Goal: Task Accomplishment & Management: Complete application form

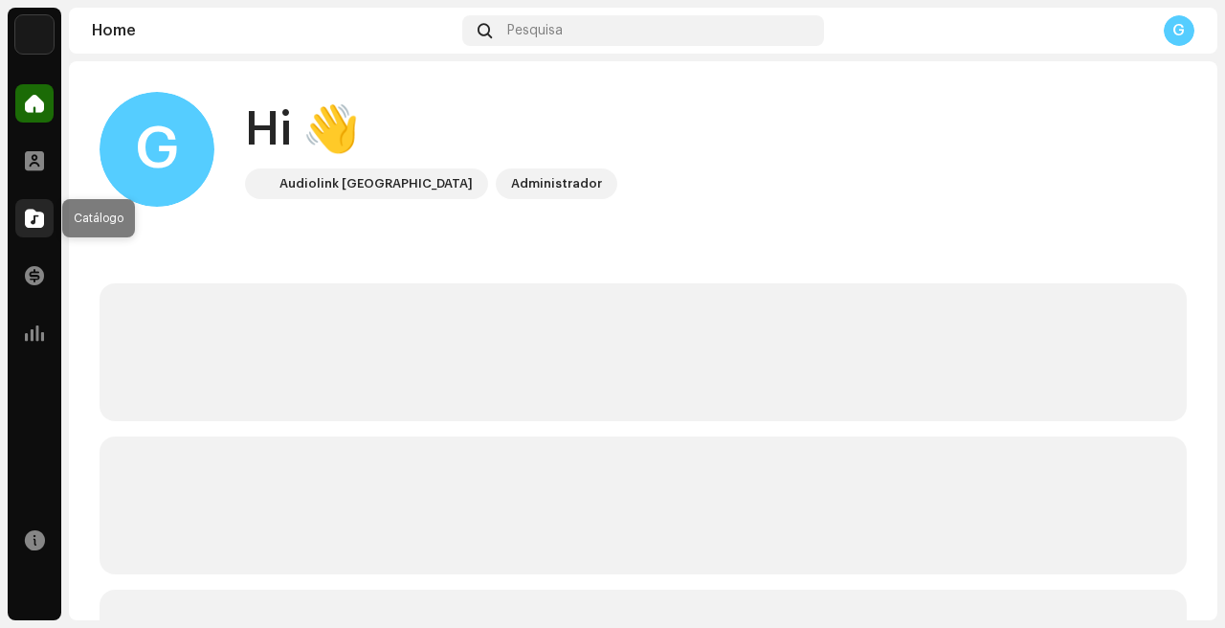
click at [37, 217] on span at bounding box center [34, 218] width 19 height 15
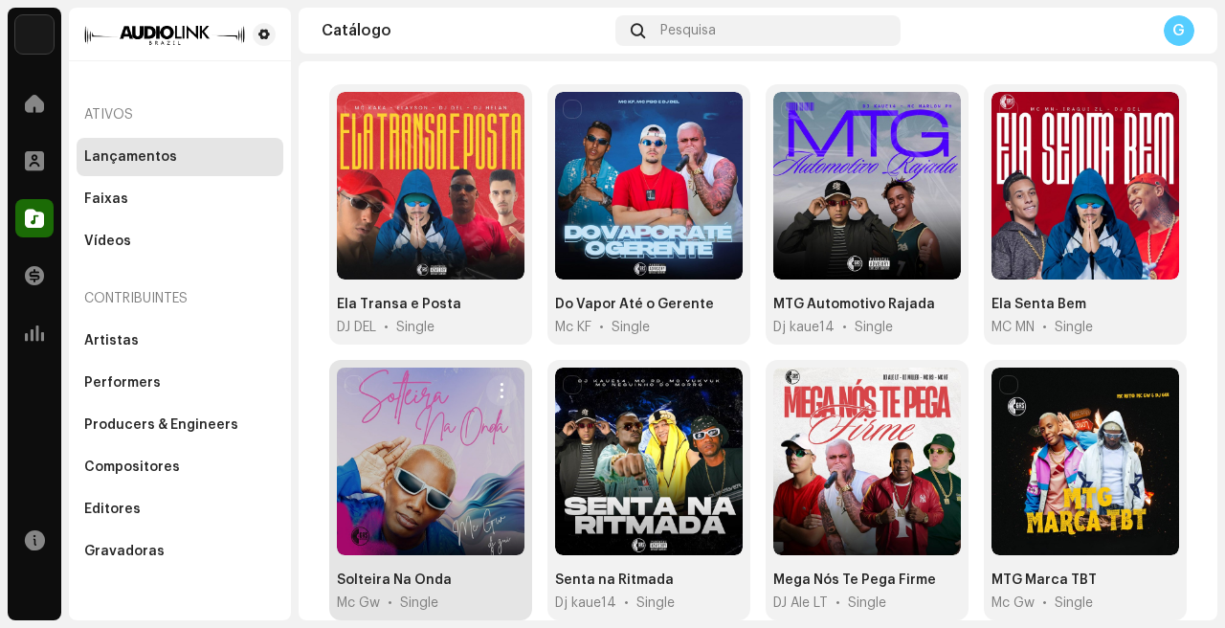
click at [384, 483] on div at bounding box center [431, 462] width 188 height 188
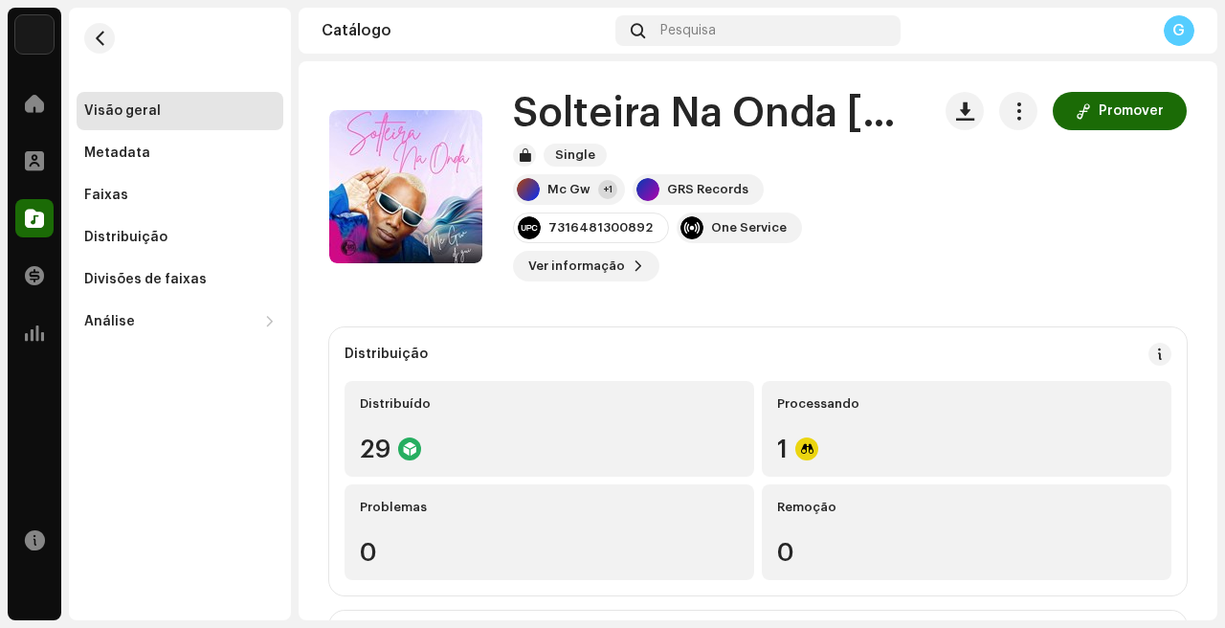
scroll to position [13, 0]
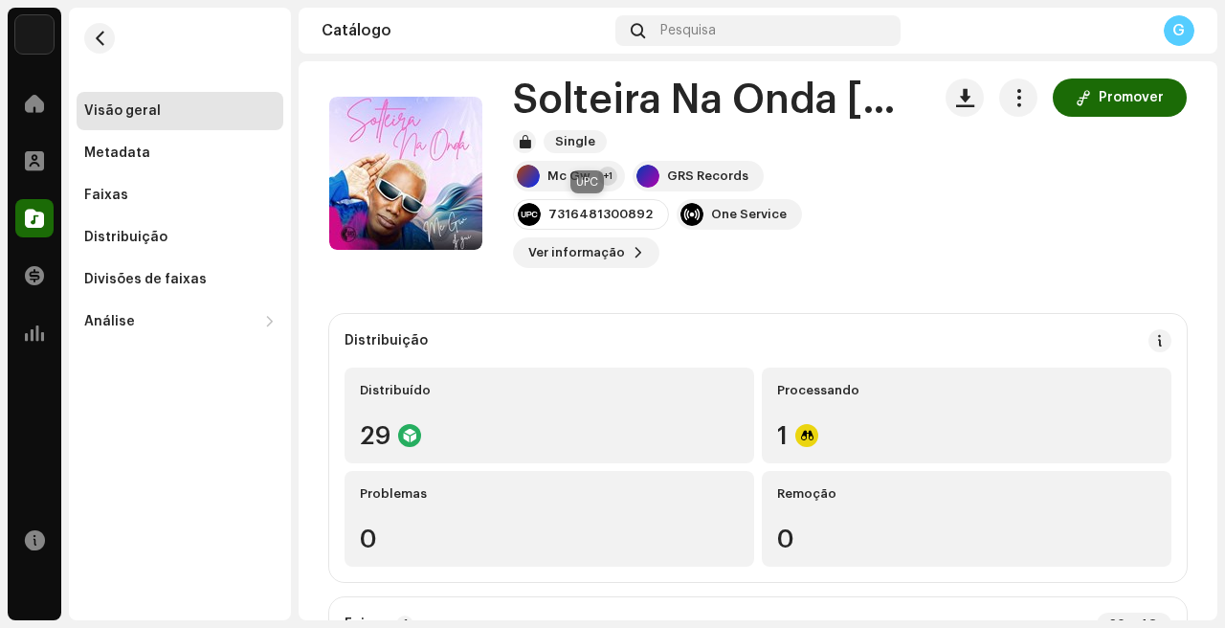
click at [628, 215] on div "7316481300892" at bounding box center [601, 214] width 104 height 15
copy div "7316481300892"
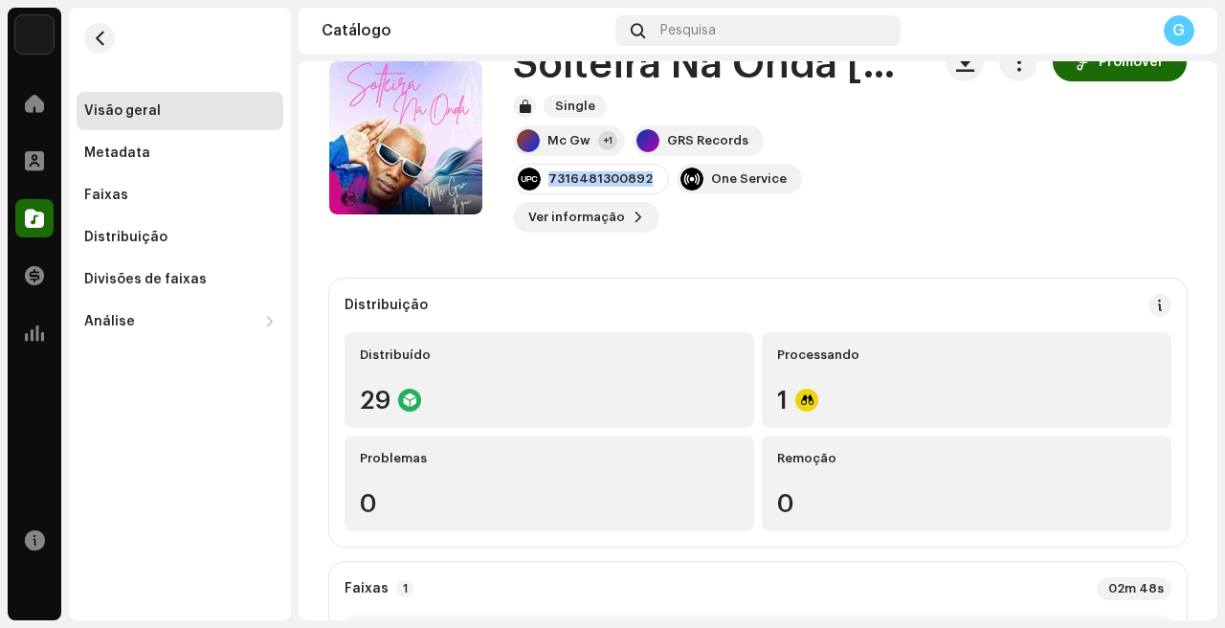
scroll to position [0, 0]
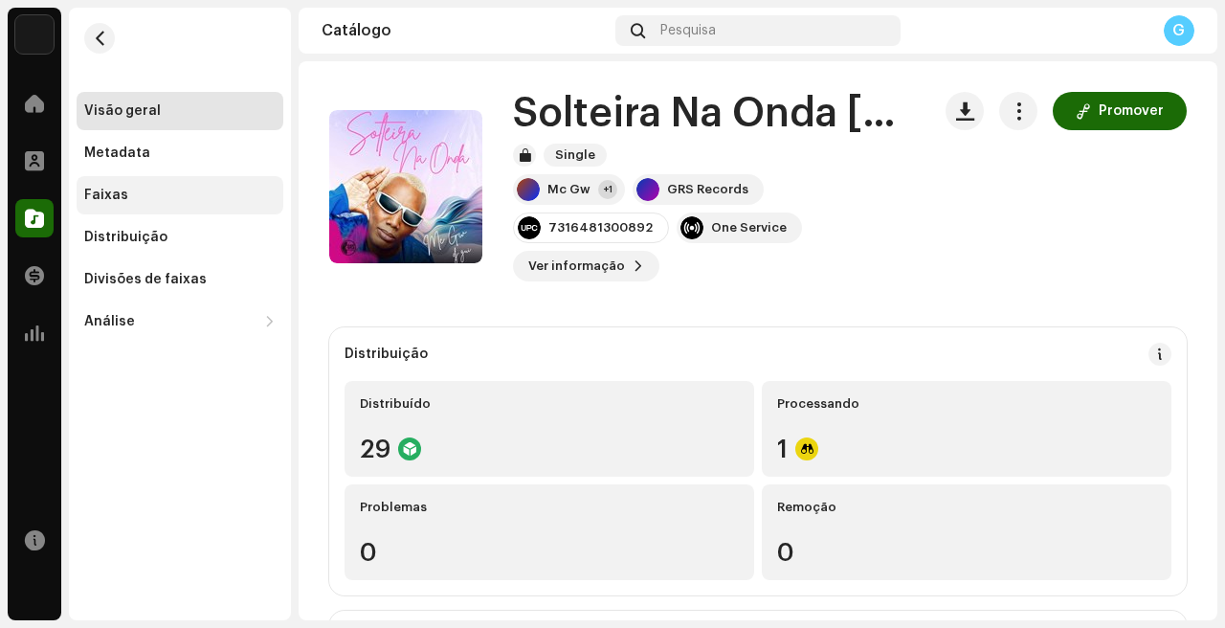
click at [140, 201] on div "Faixas" at bounding box center [179, 195] width 191 height 15
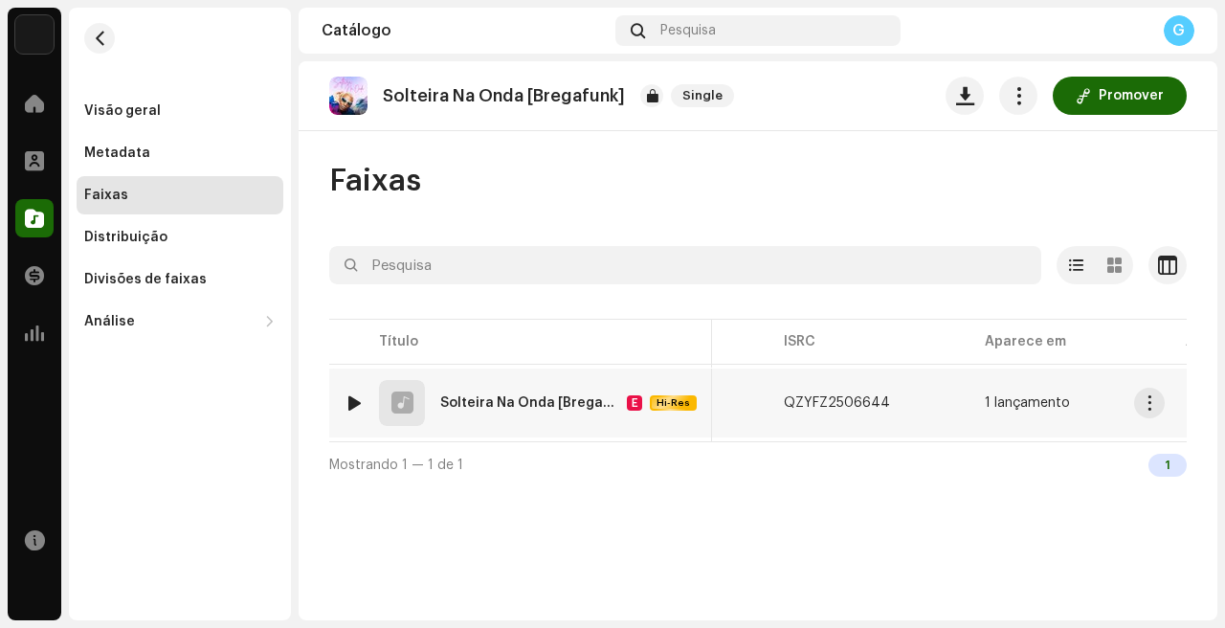
scroll to position [0, 355]
click at [898, 402] on span "button" at bounding box center [899, 402] width 11 height 15
click at [45, 213] on div at bounding box center [34, 218] width 38 height 38
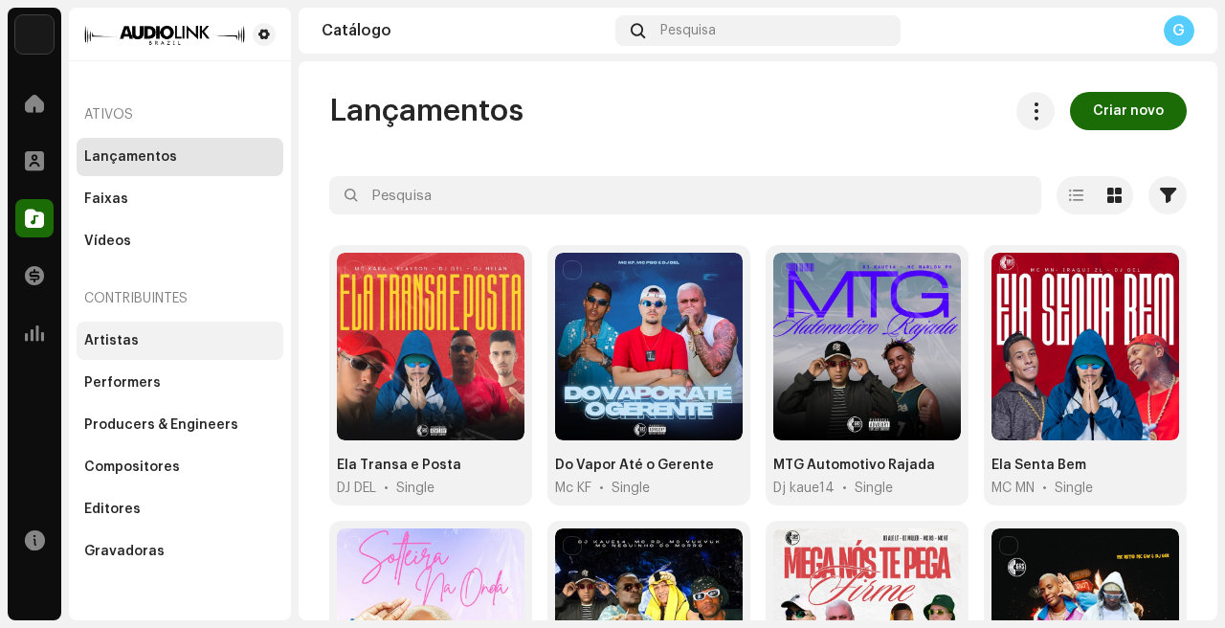
click at [144, 348] on div "Artistas" at bounding box center [180, 341] width 207 height 38
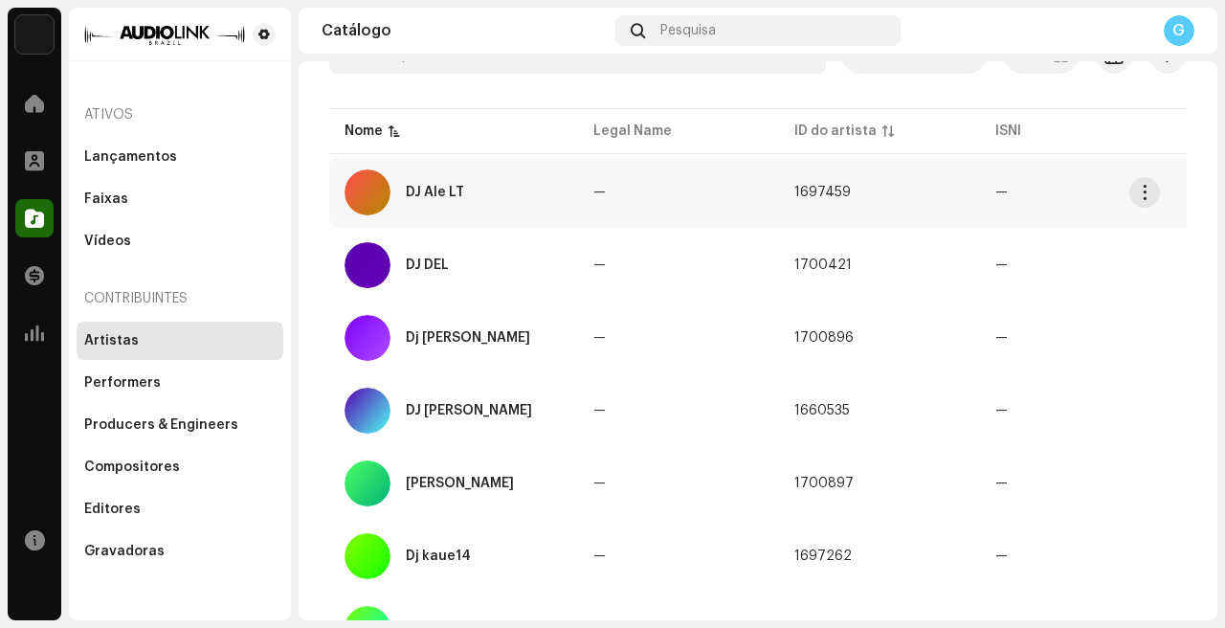
click at [661, 218] on td "—" at bounding box center [678, 192] width 201 height 69
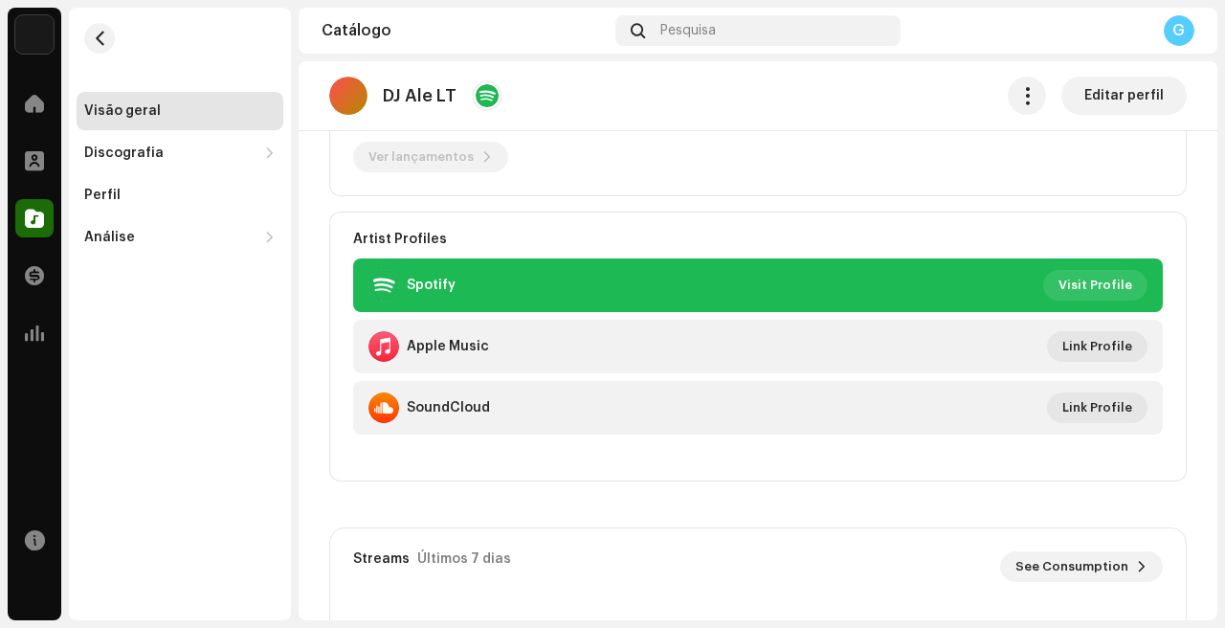
scroll to position [388, 0]
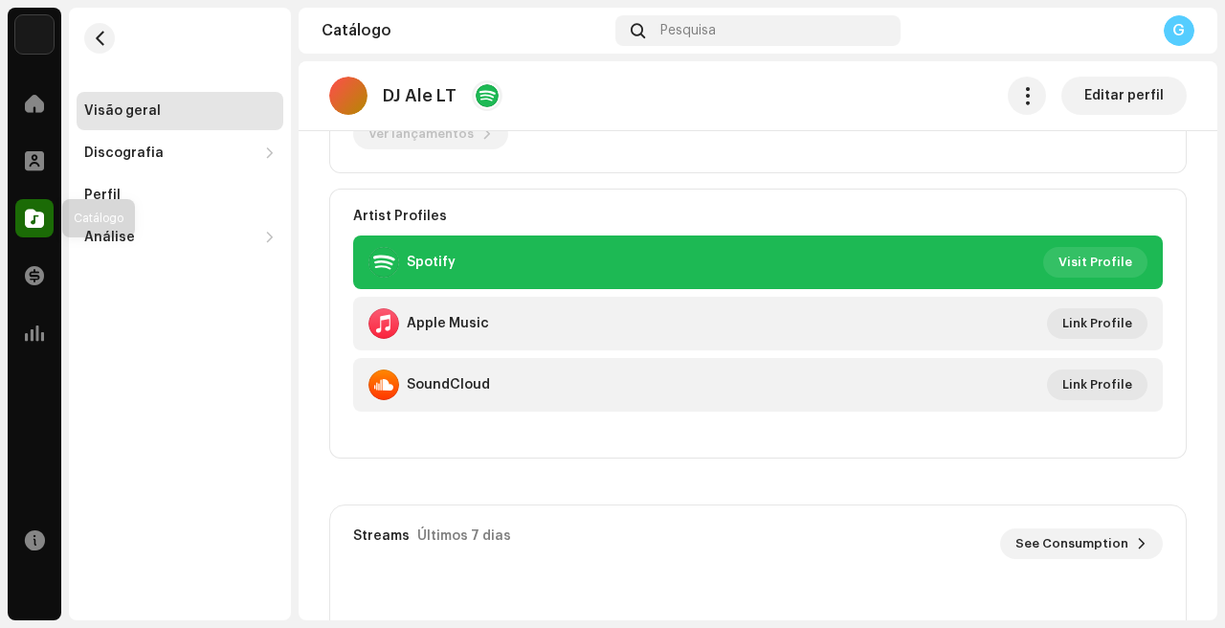
click at [33, 224] on span at bounding box center [34, 218] width 19 height 15
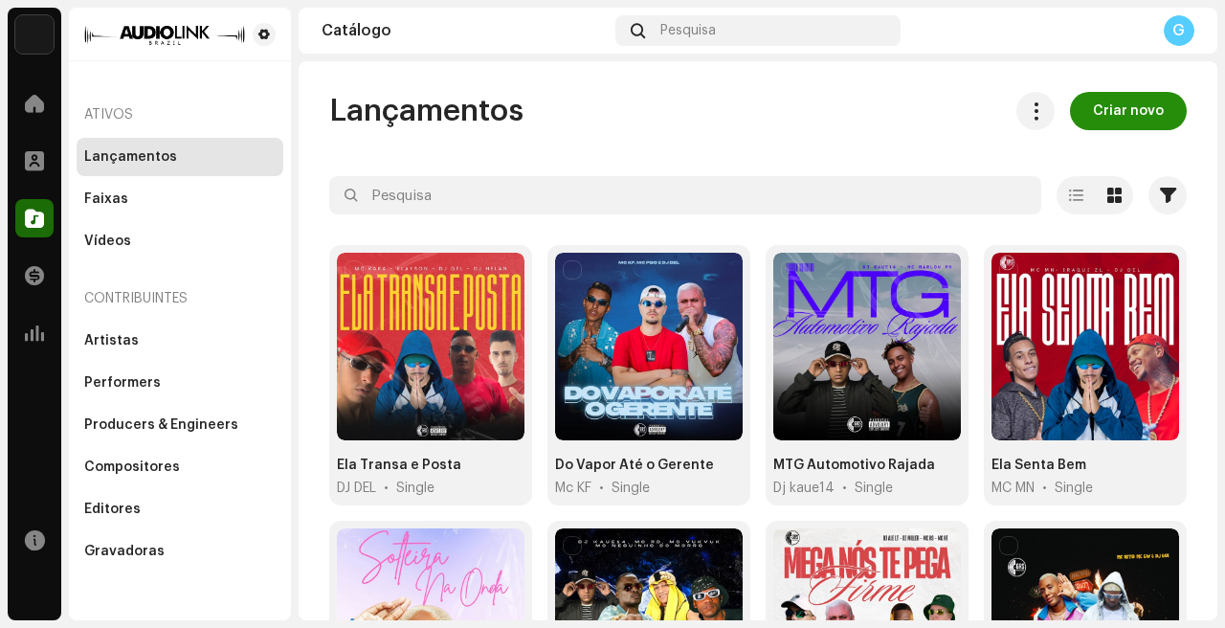
click at [1166, 116] on button "Criar novo" at bounding box center [1128, 111] width 117 height 38
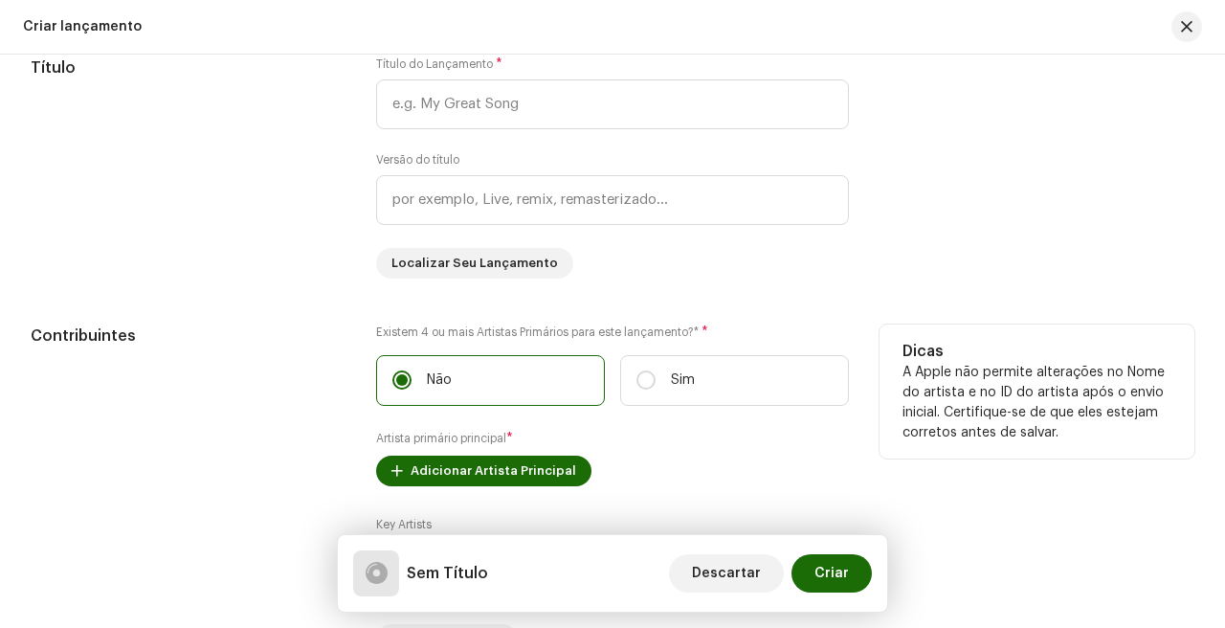
scroll to position [1605, 0]
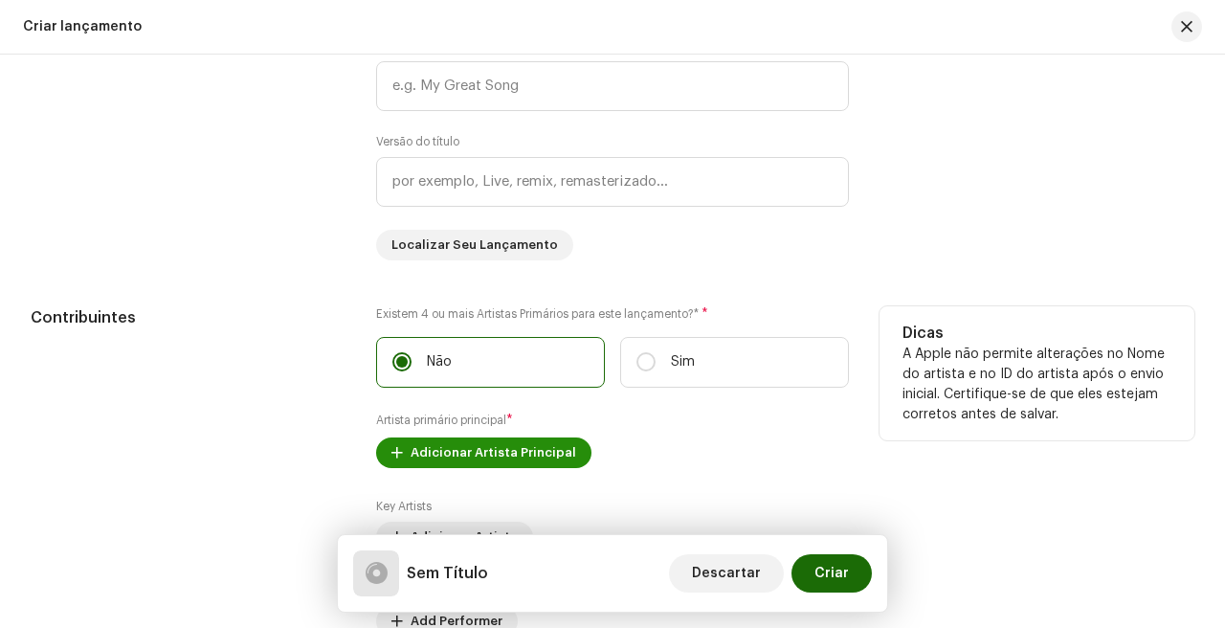
click at [506, 437] on span "Adicionar Artista Principal" at bounding box center [494, 453] width 166 height 38
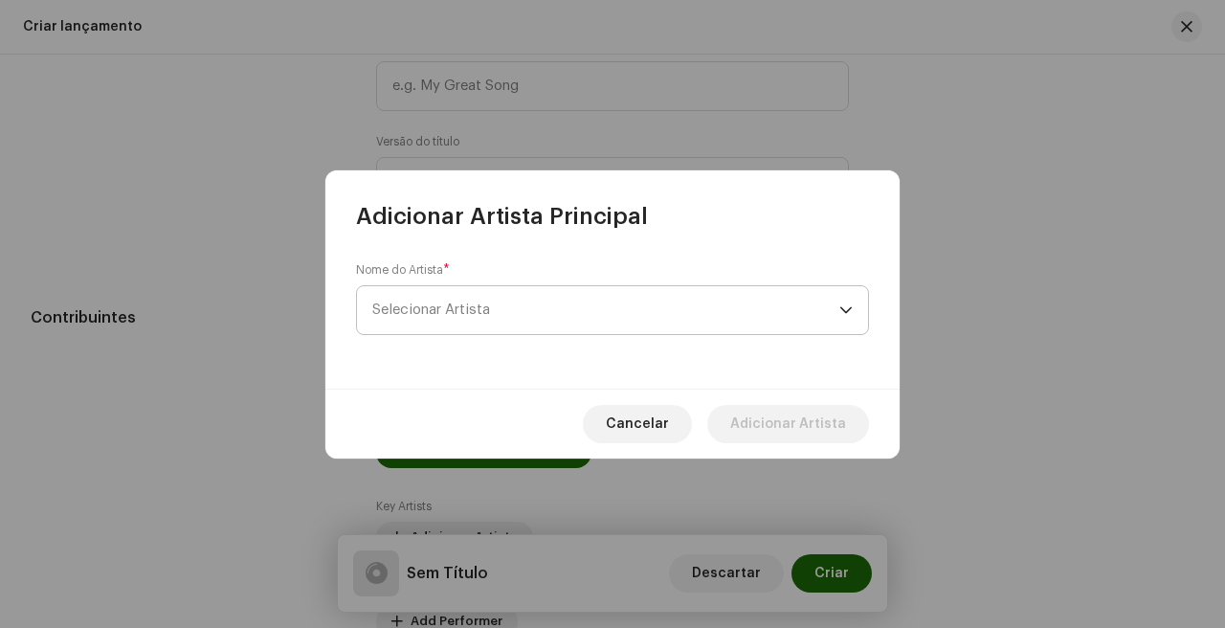
click at [574, 323] on span "Selecionar Artista" at bounding box center [605, 310] width 467 height 48
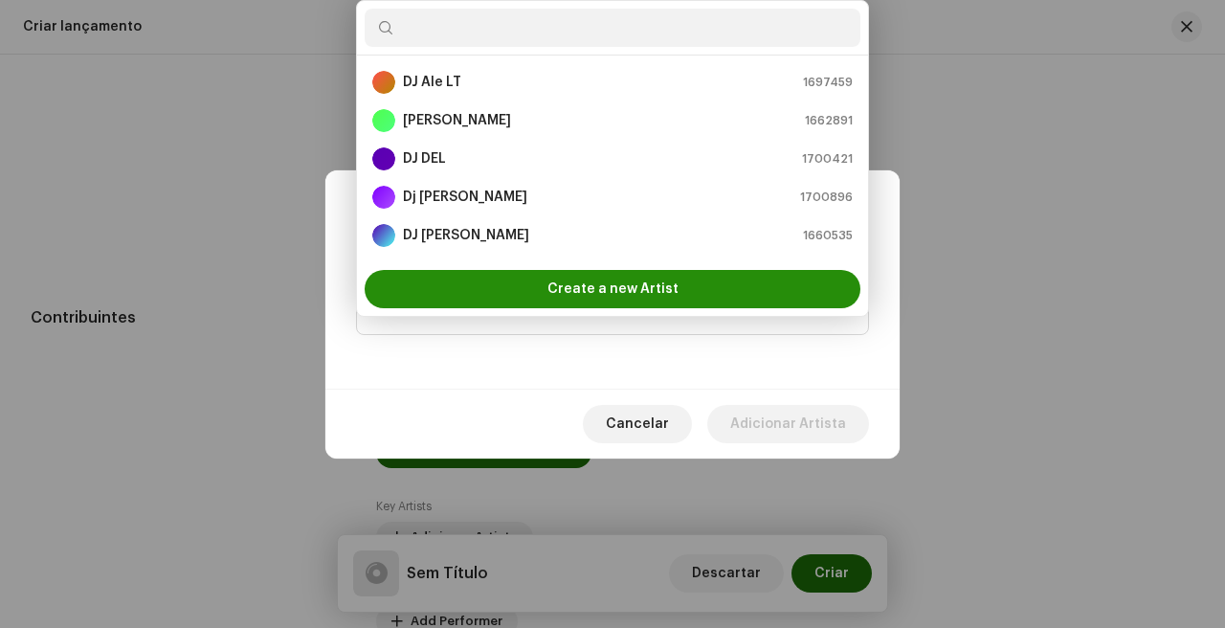
scroll to position [31, 0]
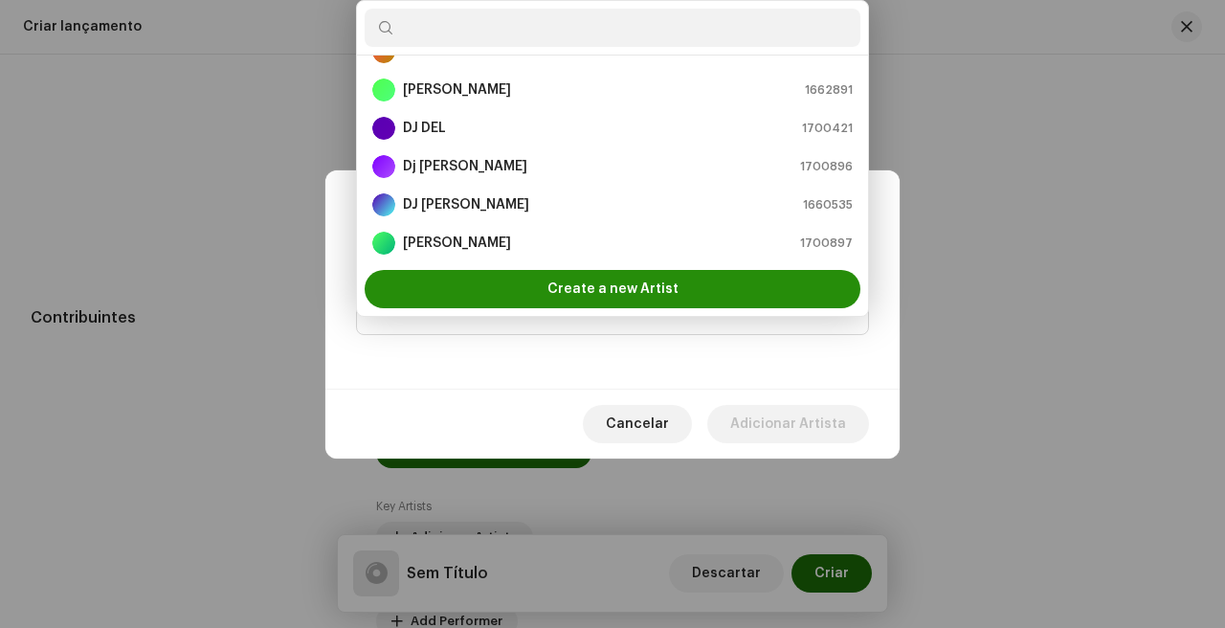
click at [578, 293] on span "Create a new Artist" at bounding box center [613, 289] width 131 height 38
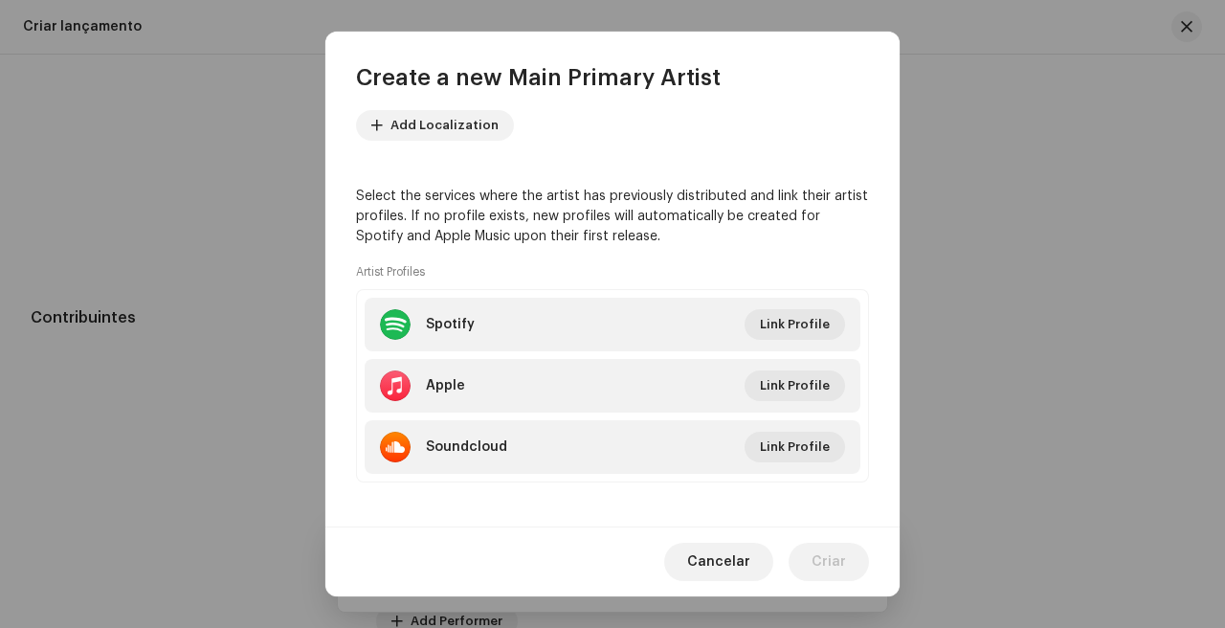
scroll to position [328, 0]
